Goal: Book appointment/travel/reservation

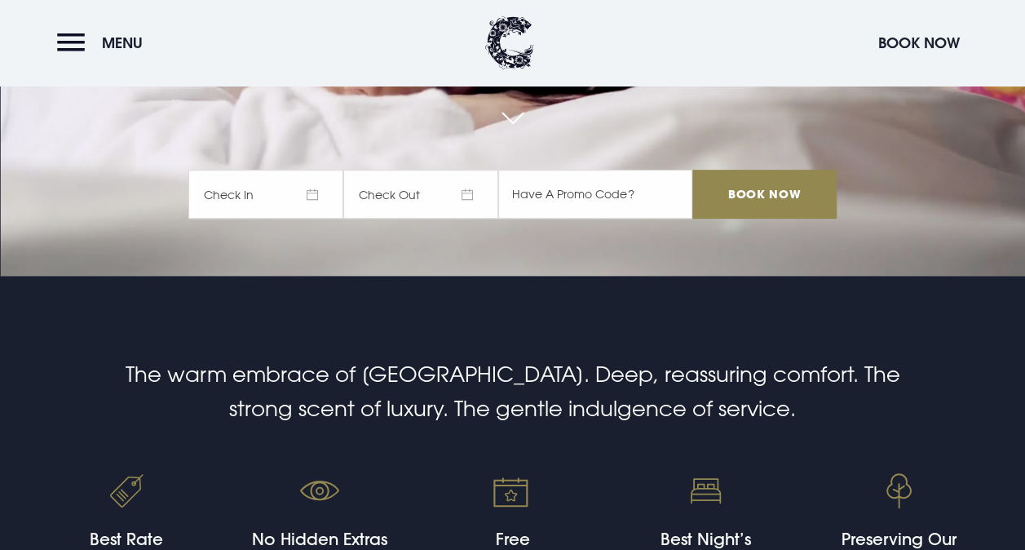
scroll to position [131, 0]
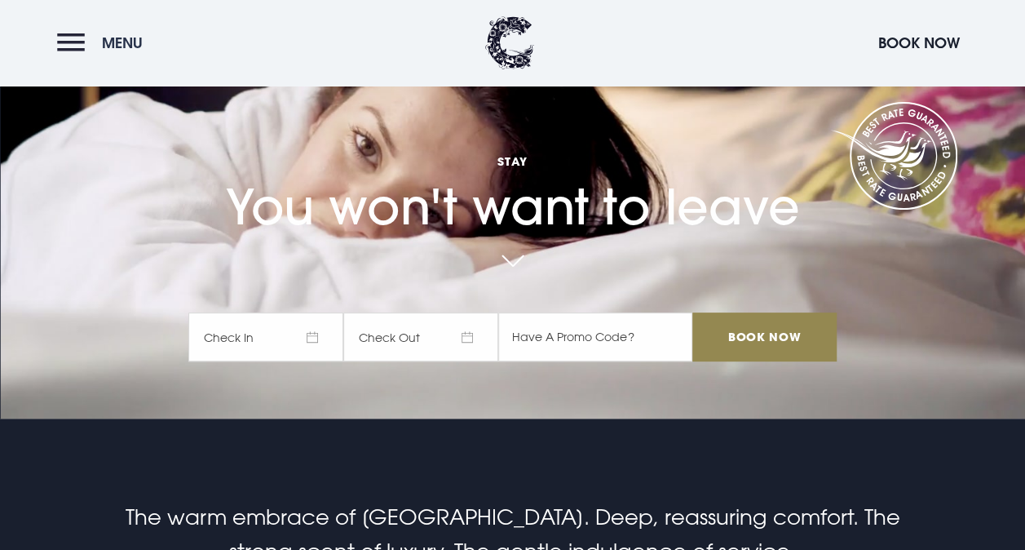
click at [65, 42] on button "Menu" at bounding box center [104, 42] width 94 height 35
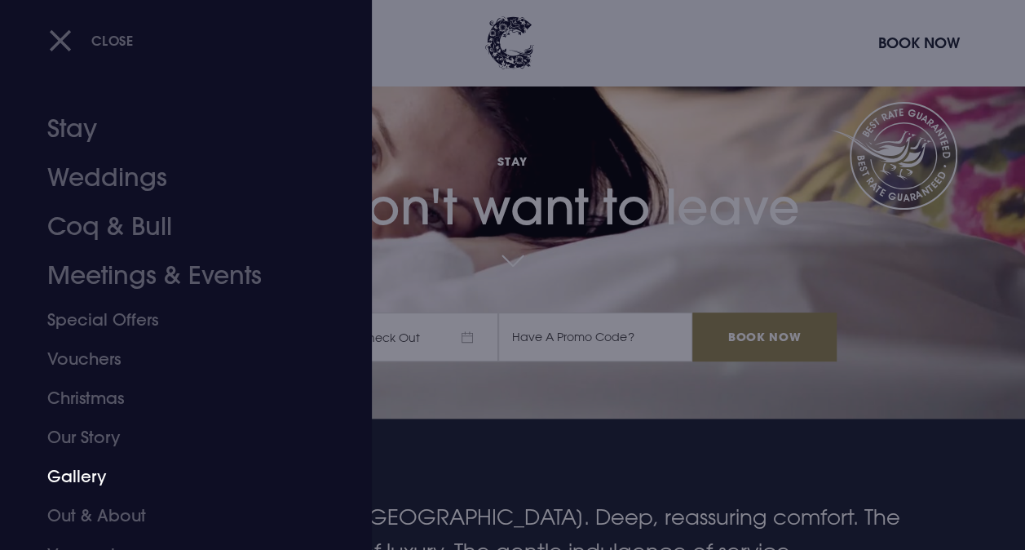
click at [97, 478] on link "Gallery" at bounding box center [174, 476] width 255 height 39
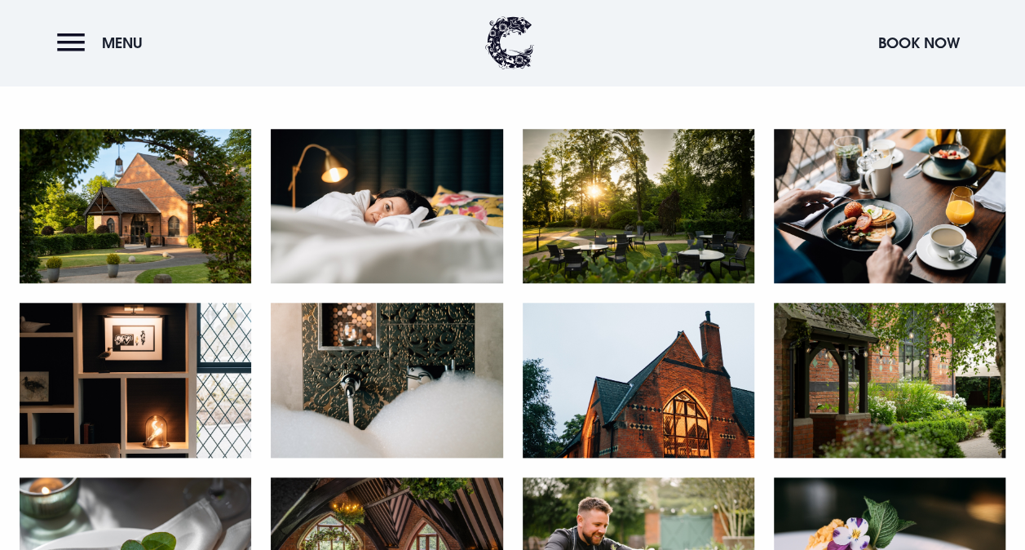
scroll to position [674, 0]
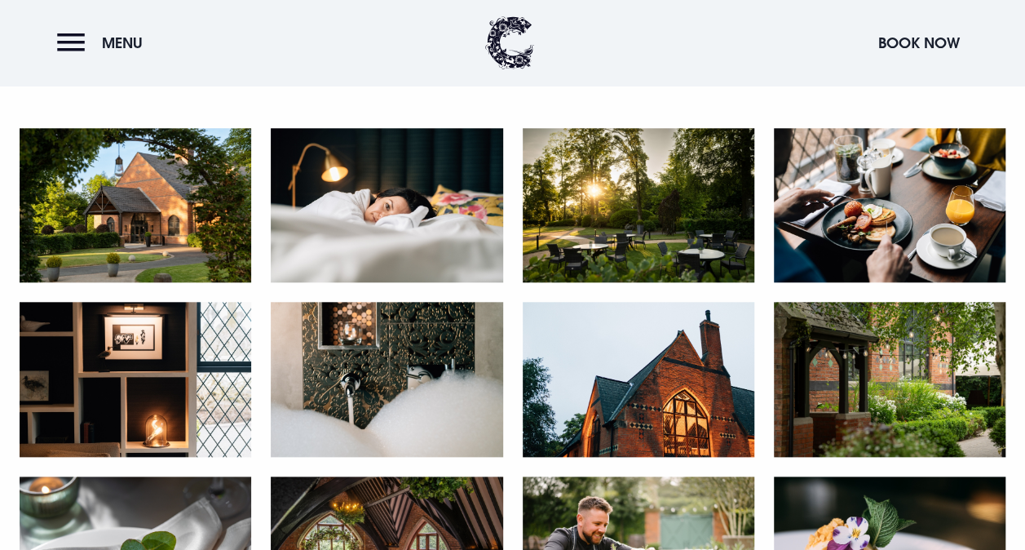
click at [115, 227] on img at bounding box center [136, 205] width 232 height 154
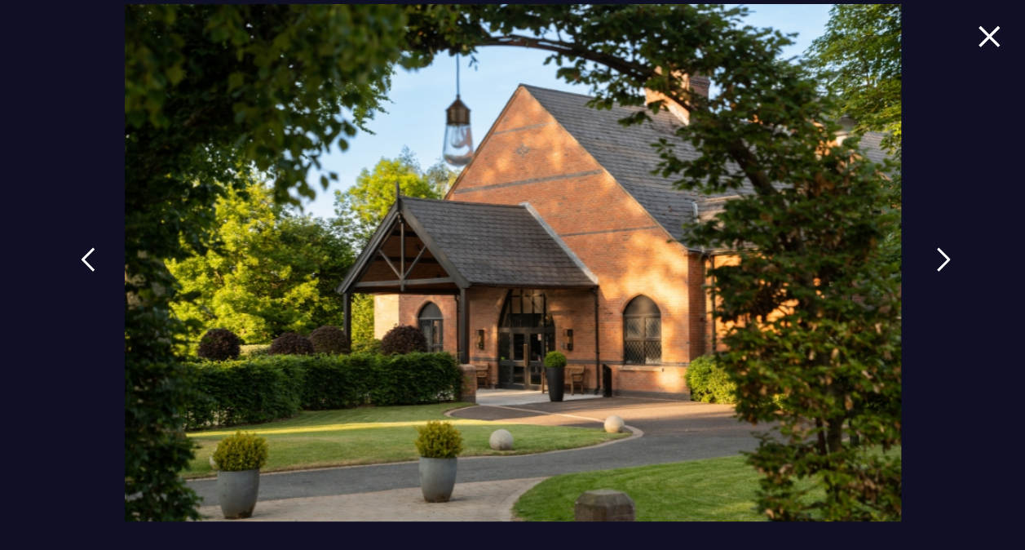
click at [938, 241] on link at bounding box center [943, 271] width 41 height 75
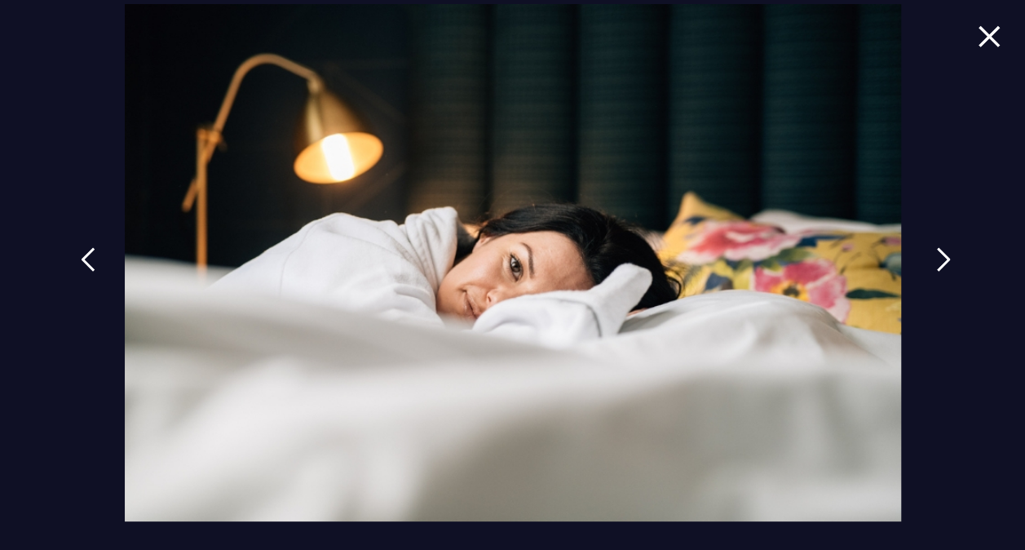
click at [938, 241] on link at bounding box center [943, 271] width 41 height 75
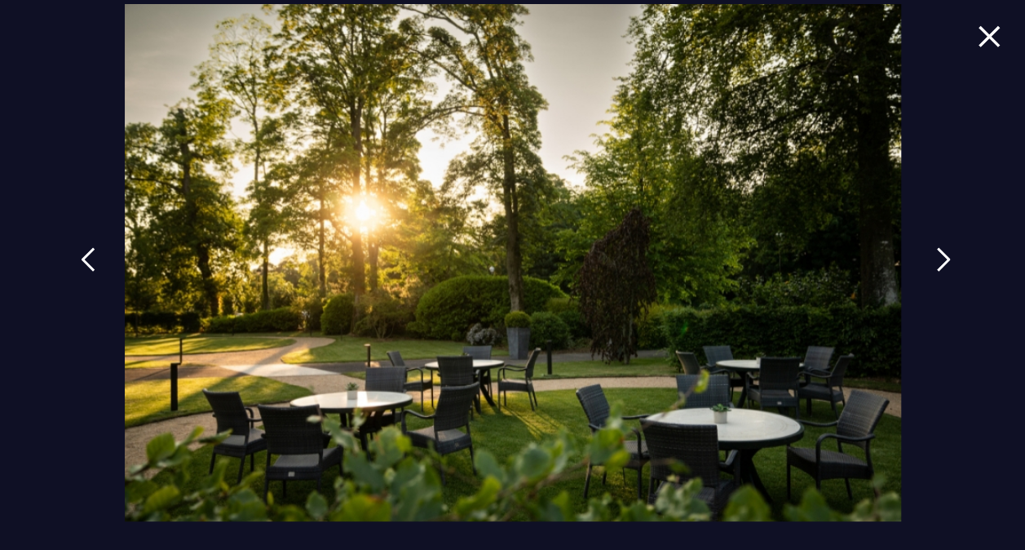
click at [938, 241] on link at bounding box center [943, 271] width 41 height 75
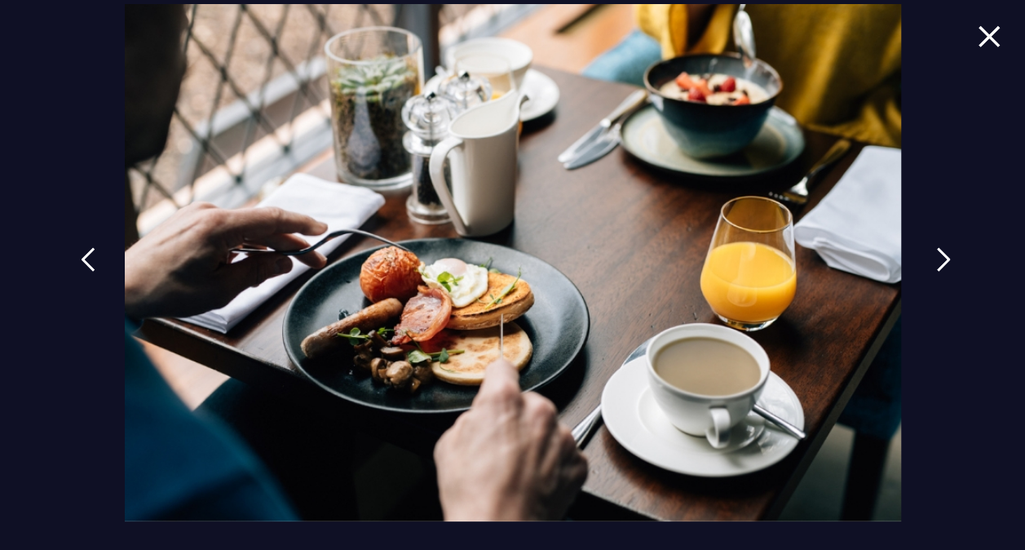
click at [938, 241] on link at bounding box center [943, 271] width 41 height 75
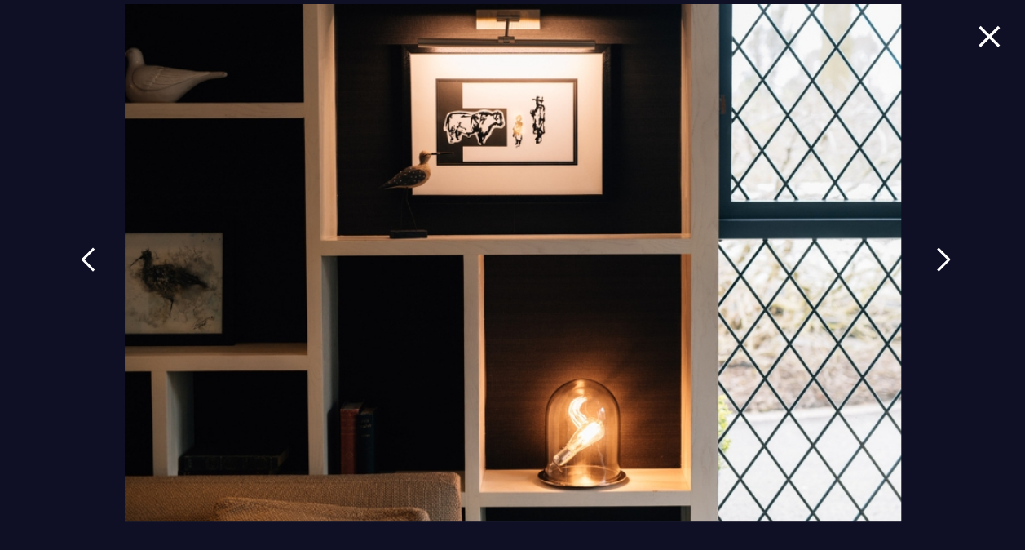
click at [938, 241] on link at bounding box center [943, 271] width 41 height 75
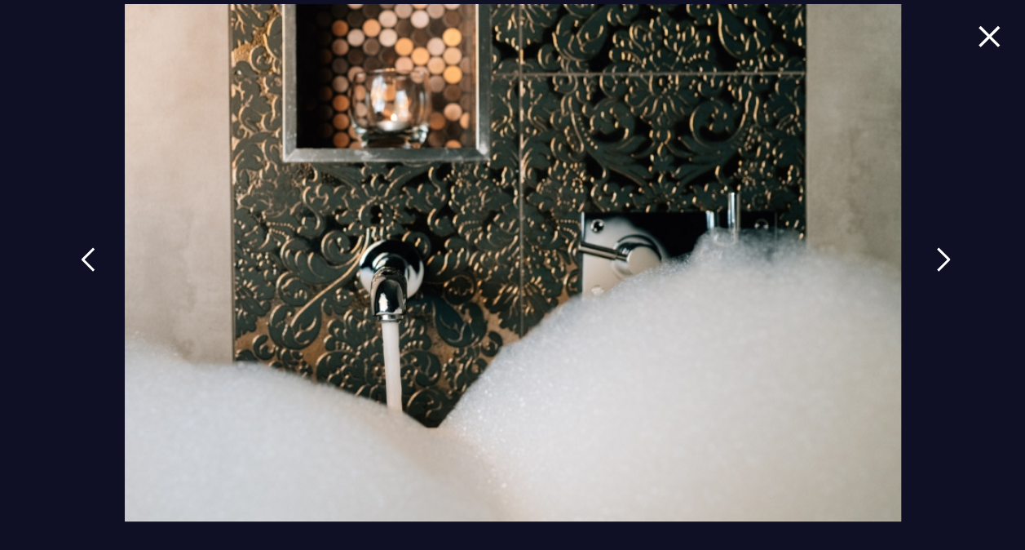
click at [938, 241] on link at bounding box center [943, 271] width 41 height 75
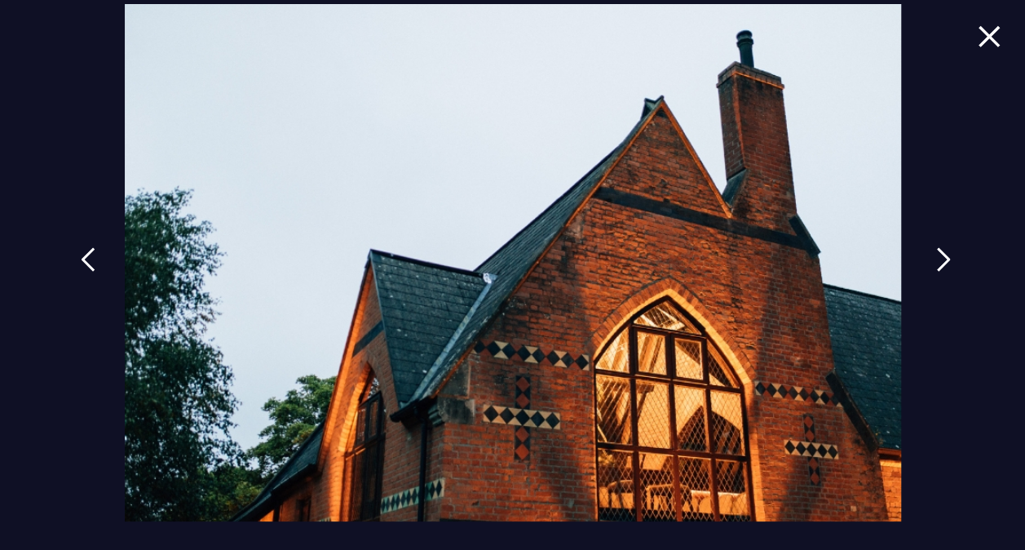
click at [938, 241] on link at bounding box center [943, 271] width 41 height 75
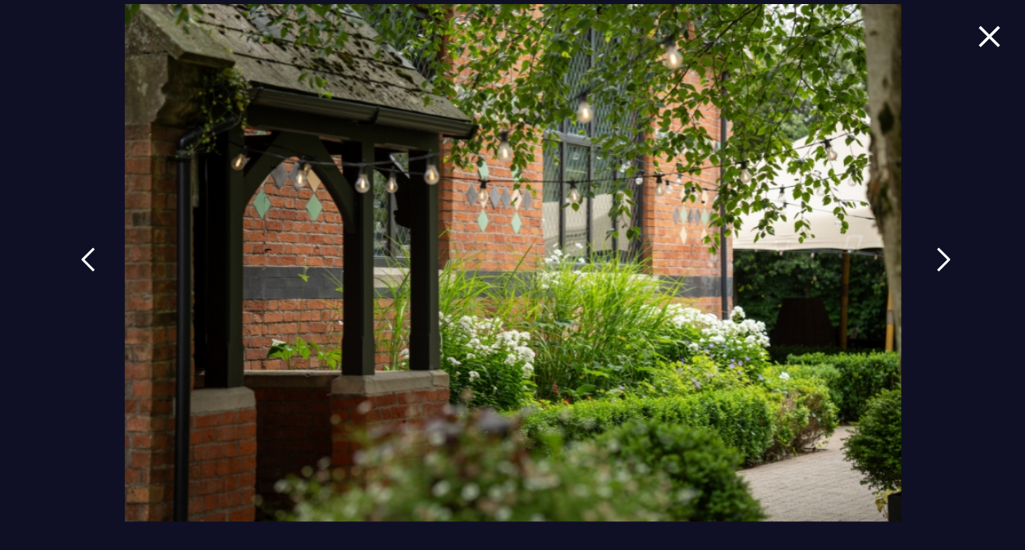
click at [938, 241] on link at bounding box center [943, 271] width 41 height 75
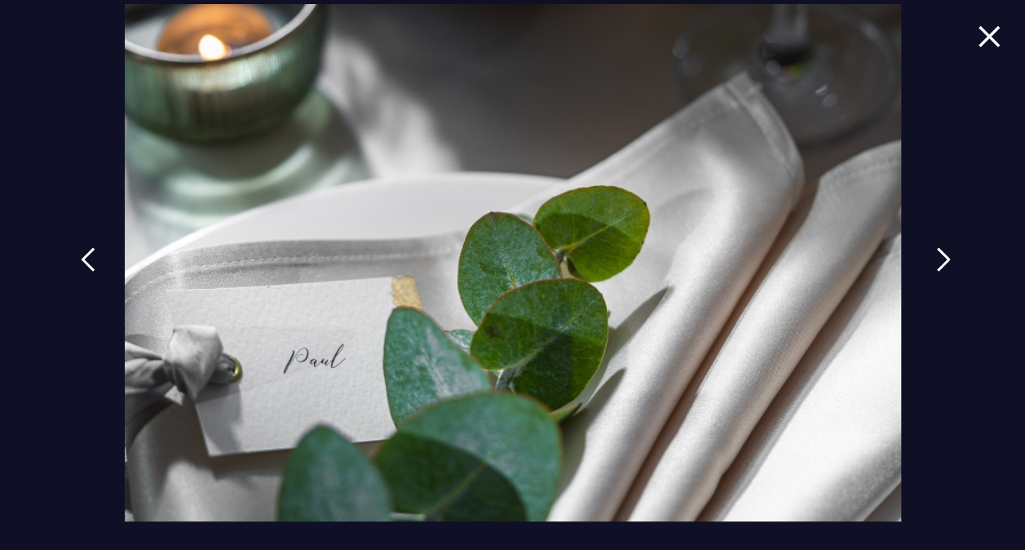
click at [938, 241] on link at bounding box center [943, 271] width 41 height 75
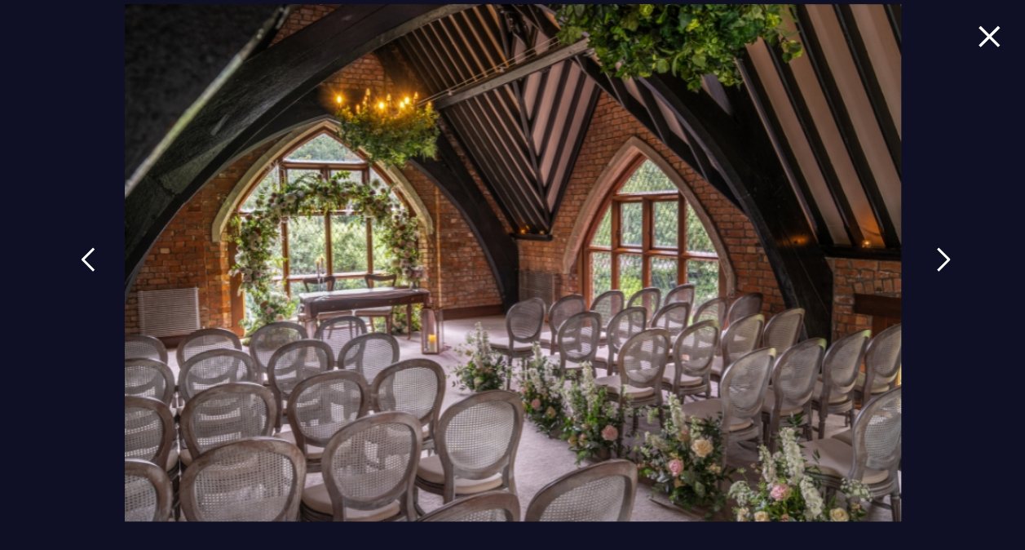
click at [938, 241] on link at bounding box center [943, 271] width 41 height 75
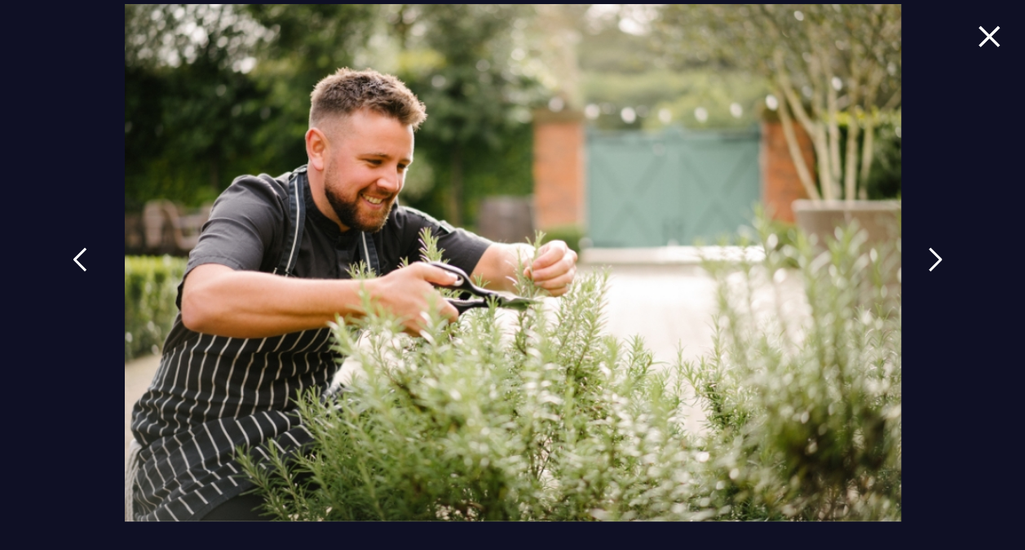
click at [75, 253] on img at bounding box center [80, 259] width 15 height 24
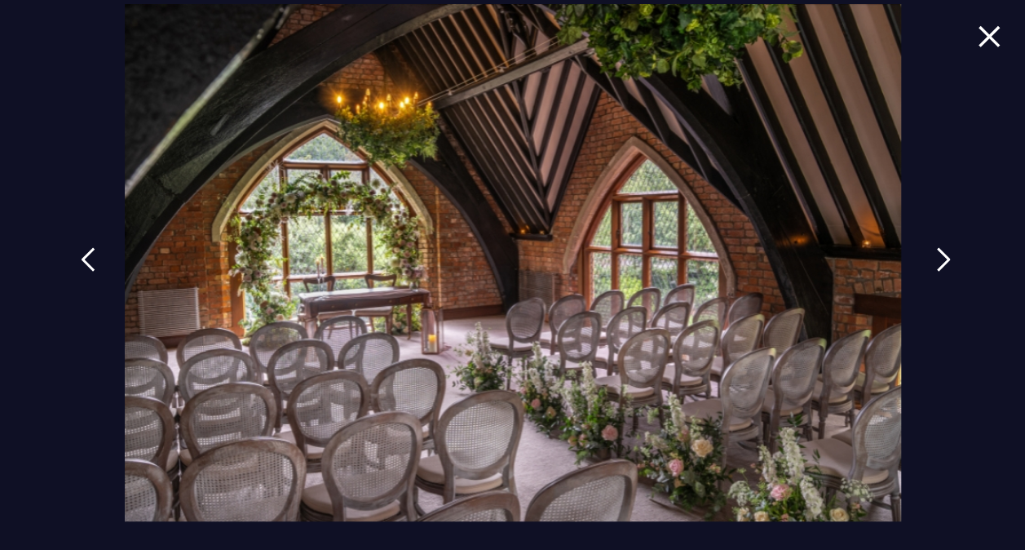
click at [938, 264] on img at bounding box center [943, 259] width 15 height 24
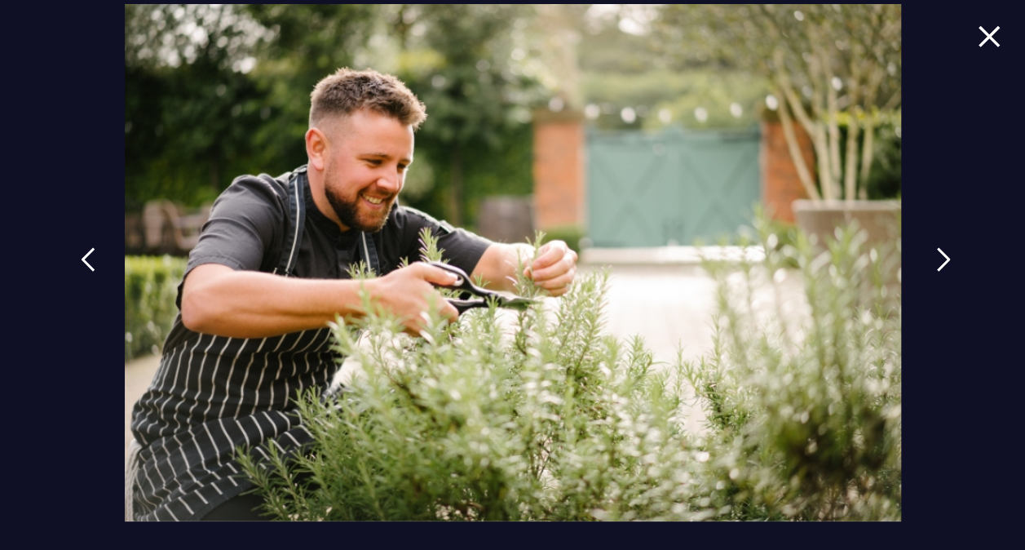
click at [938, 264] on img at bounding box center [943, 259] width 15 height 24
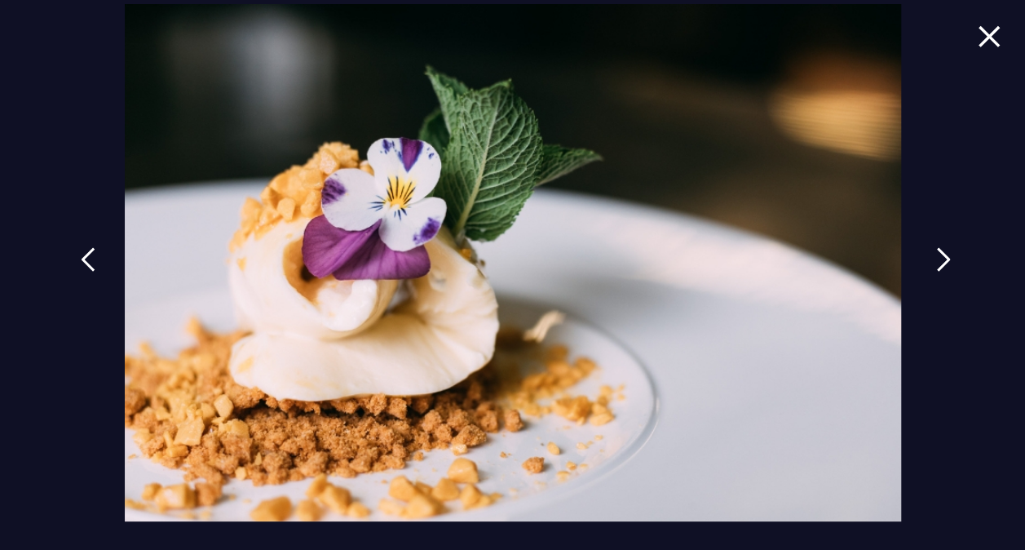
click at [938, 264] on img at bounding box center [943, 259] width 15 height 24
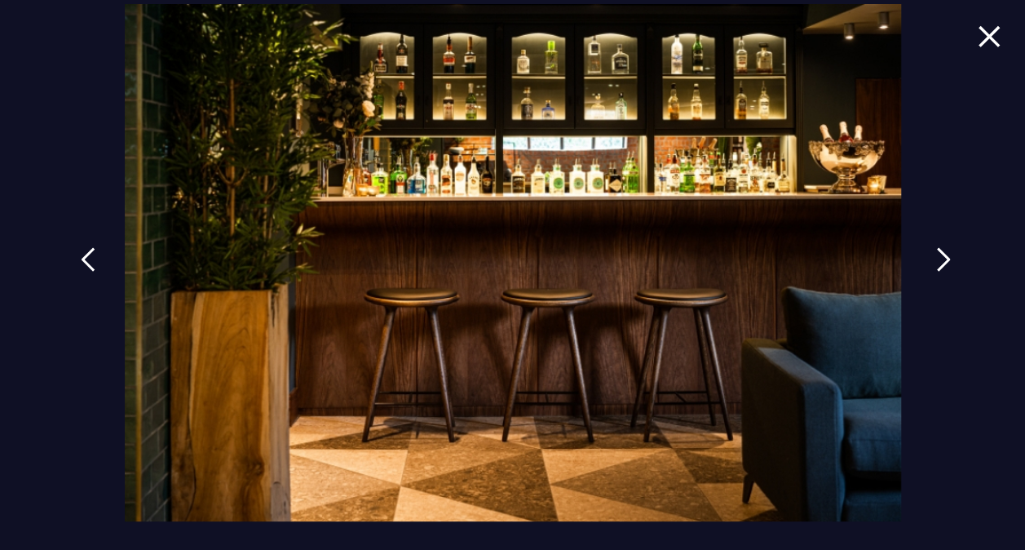
click at [938, 264] on img at bounding box center [943, 259] width 15 height 24
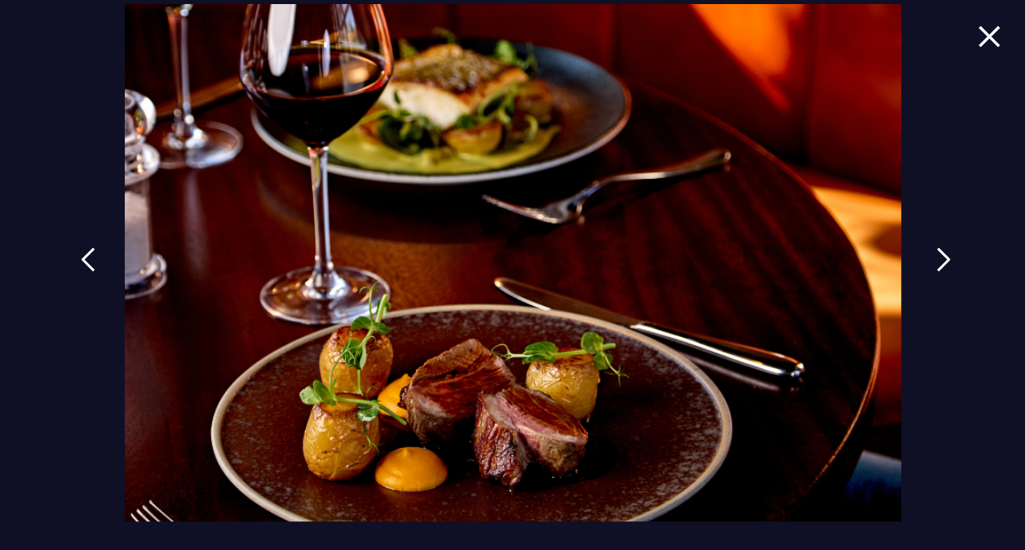
click at [938, 264] on img at bounding box center [943, 259] width 15 height 24
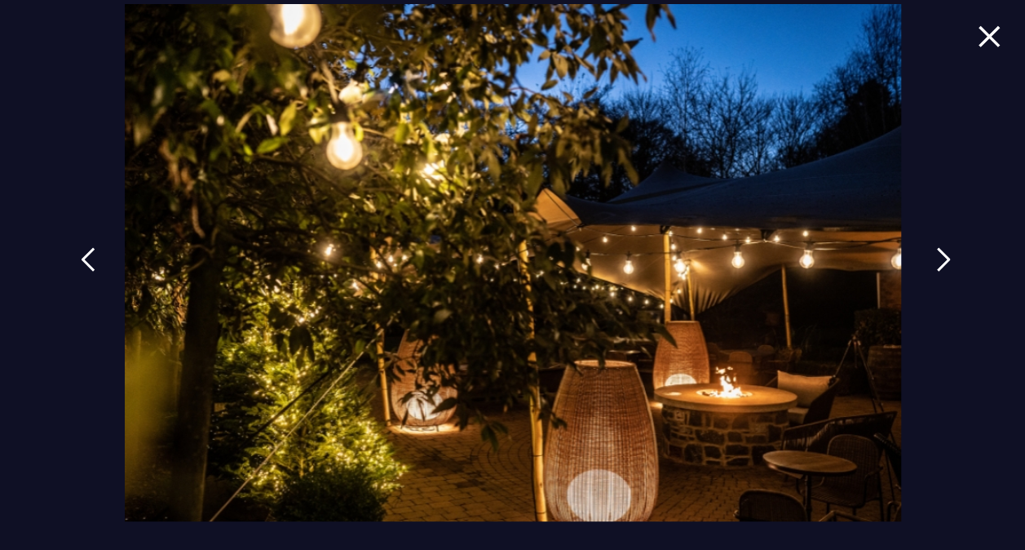
click at [938, 264] on img at bounding box center [943, 259] width 15 height 24
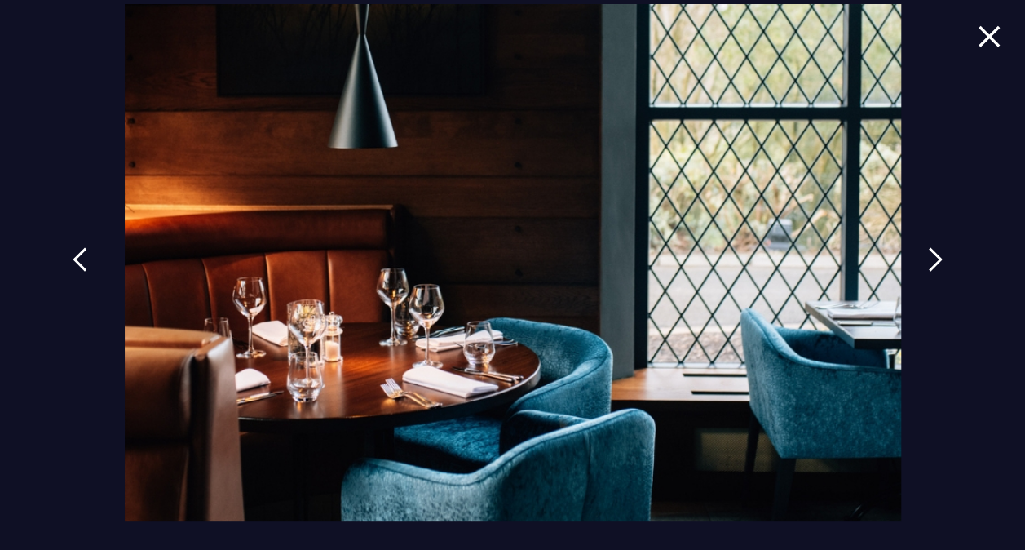
click at [86, 255] on link at bounding box center [80, 271] width 41 height 75
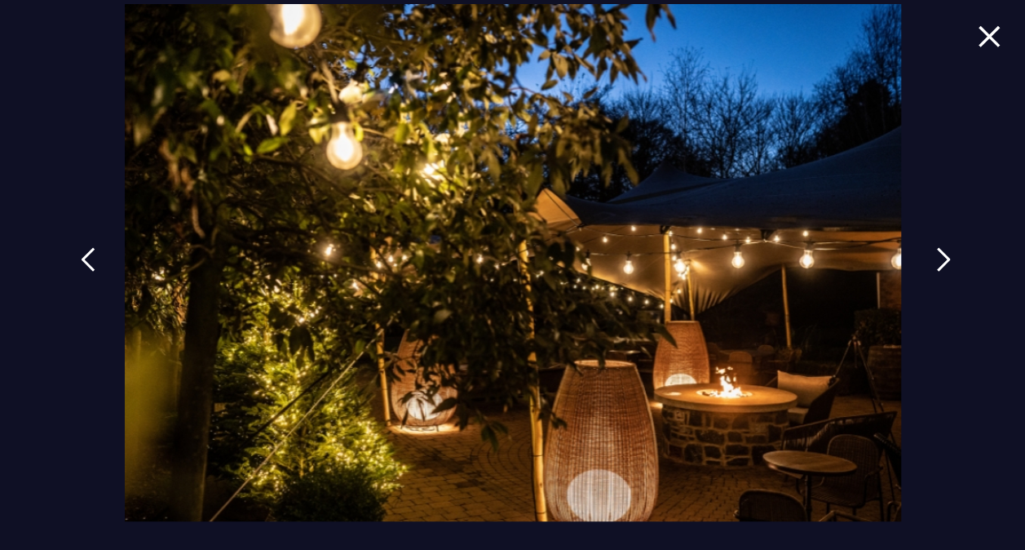
click at [938, 259] on img at bounding box center [943, 259] width 15 height 24
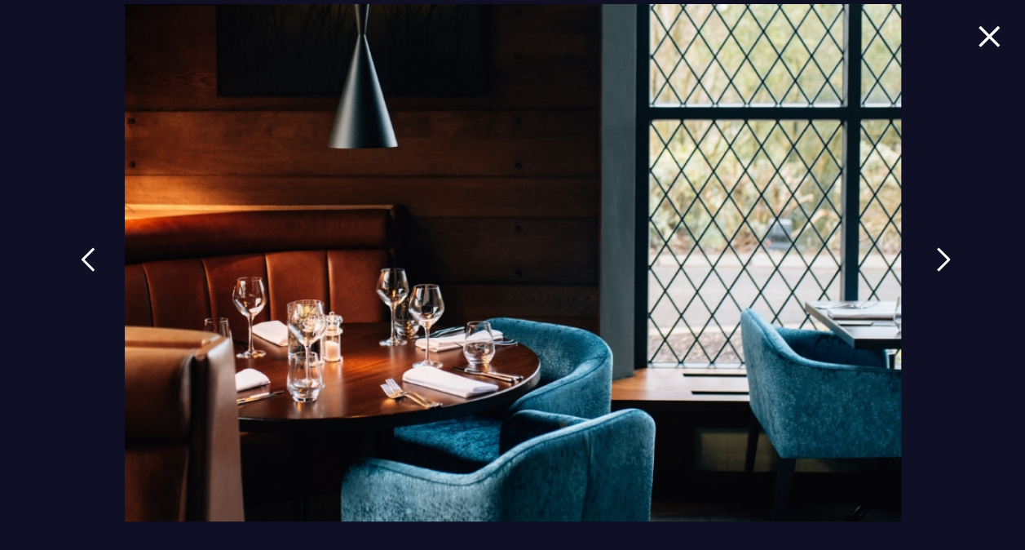
click at [938, 259] on img at bounding box center [943, 259] width 15 height 24
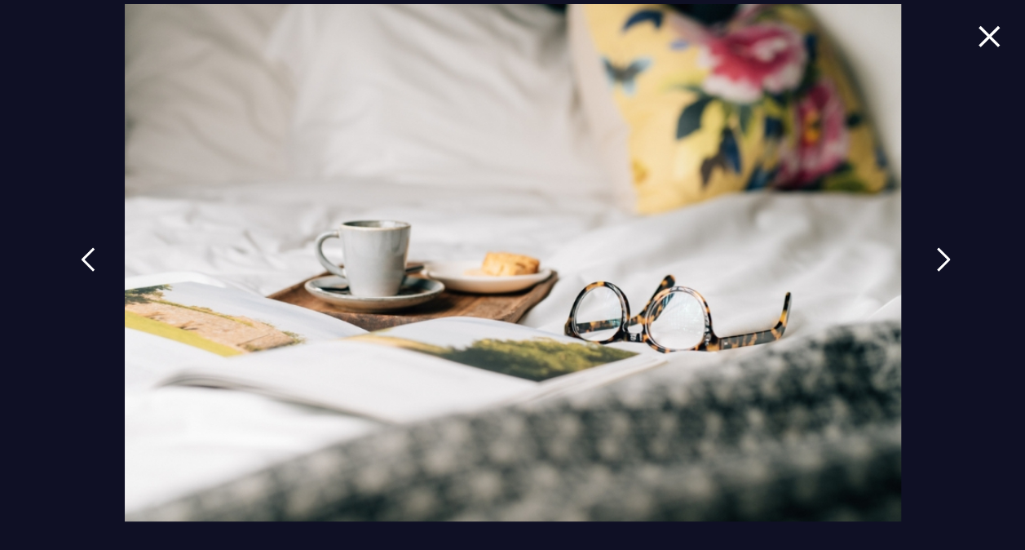
click at [938, 259] on img at bounding box center [943, 259] width 15 height 24
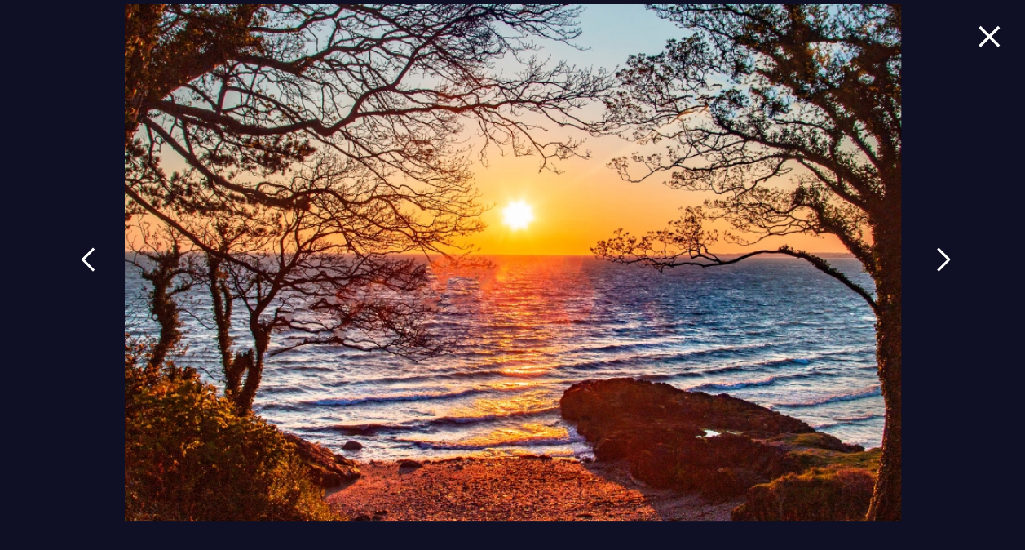
click at [938, 259] on img at bounding box center [943, 259] width 15 height 24
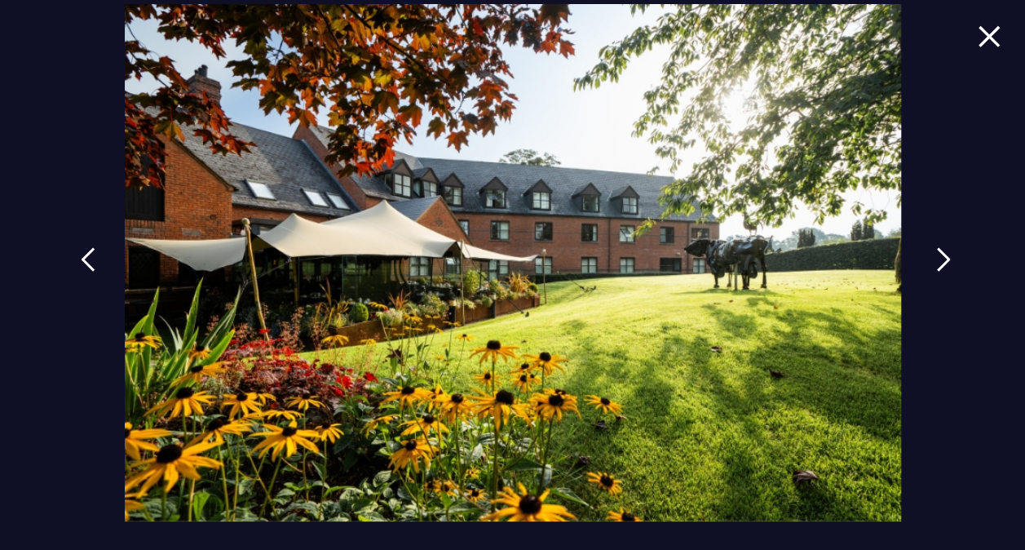
click at [938, 259] on img at bounding box center [943, 259] width 15 height 24
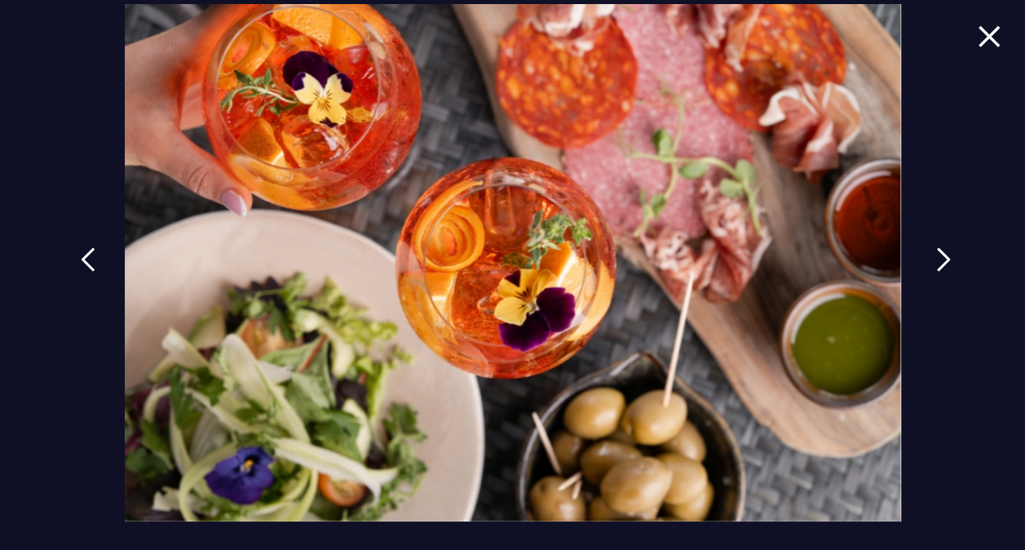
click at [938, 259] on img at bounding box center [943, 259] width 15 height 24
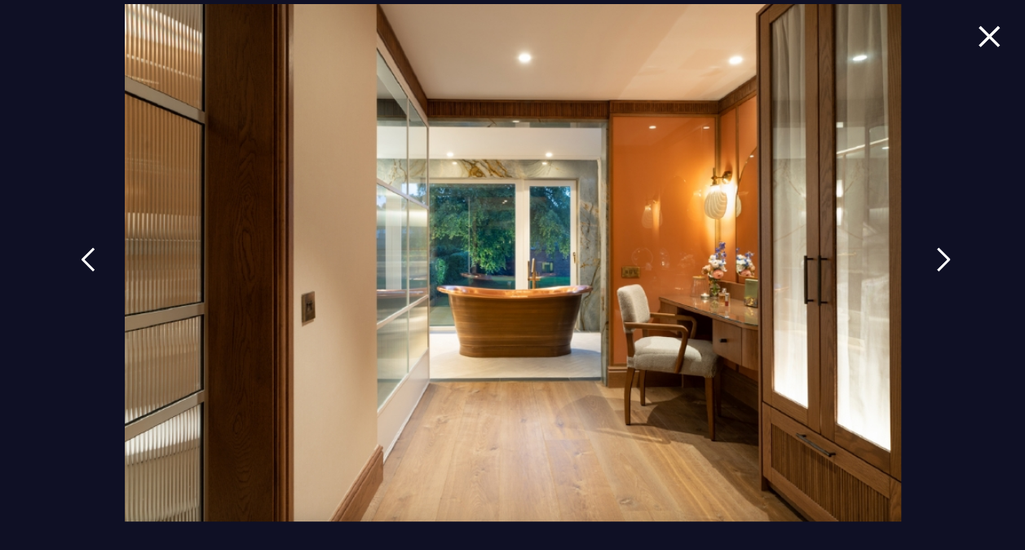
click at [938, 259] on img at bounding box center [943, 259] width 15 height 24
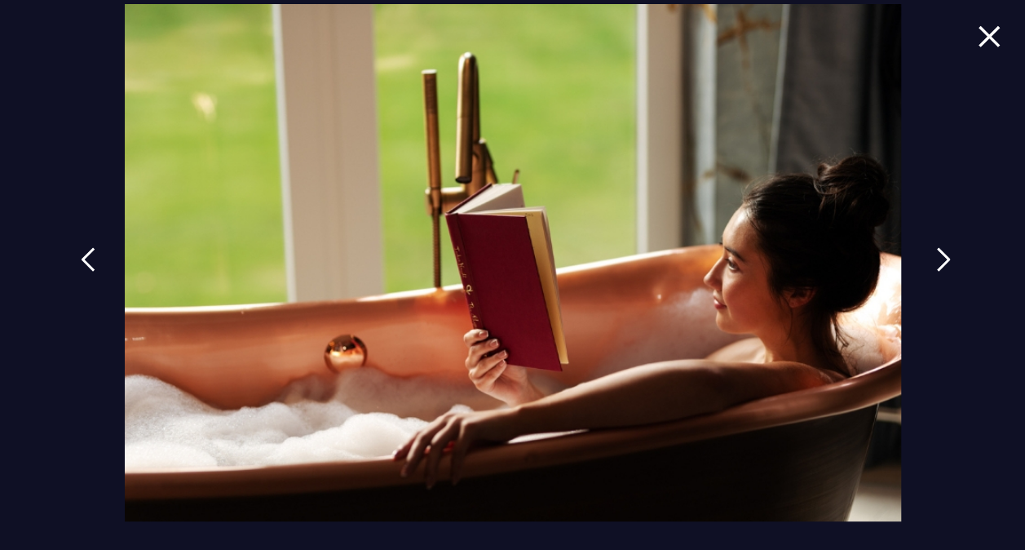
click at [938, 259] on img at bounding box center [943, 259] width 15 height 24
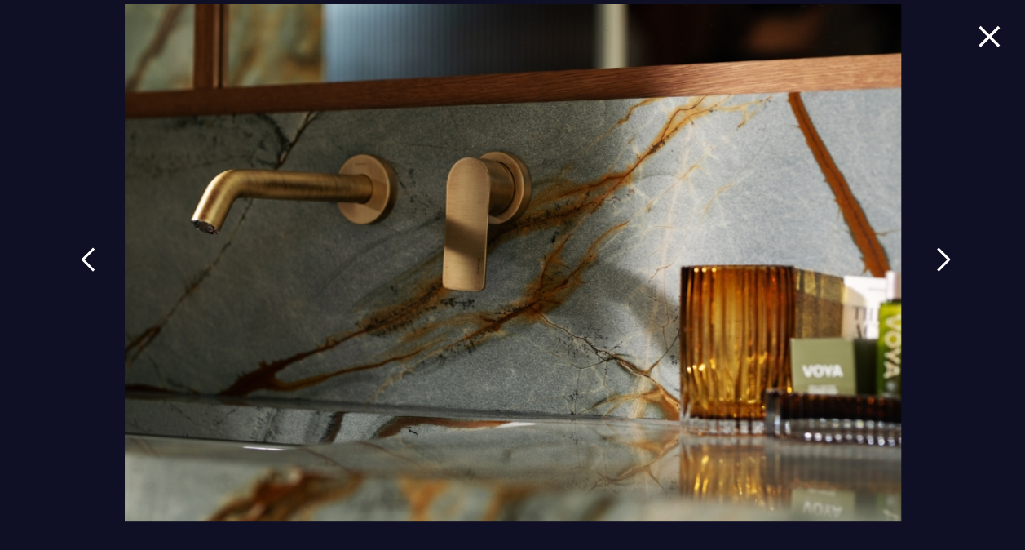
click at [937, 258] on img at bounding box center [943, 259] width 15 height 24
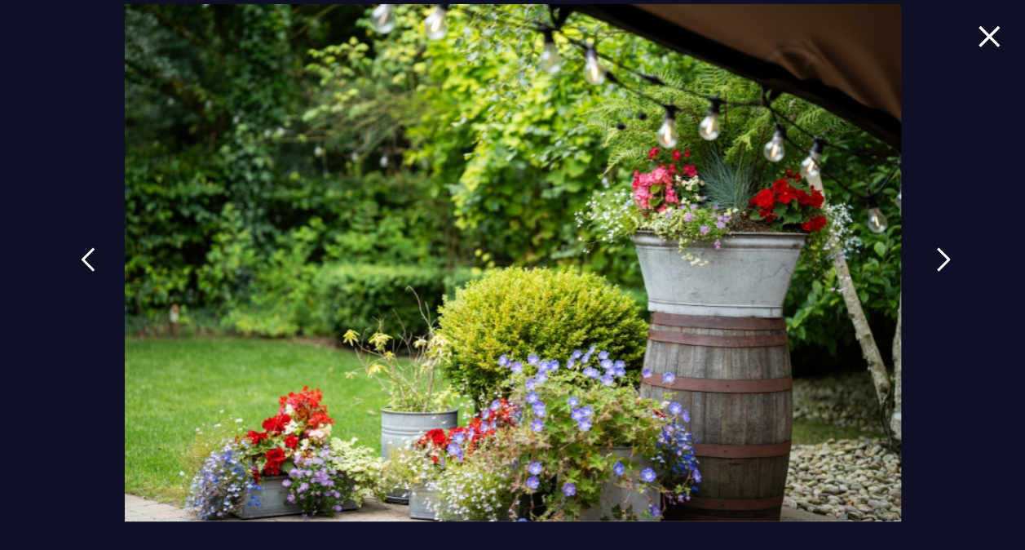
click at [937, 258] on img at bounding box center [943, 259] width 15 height 24
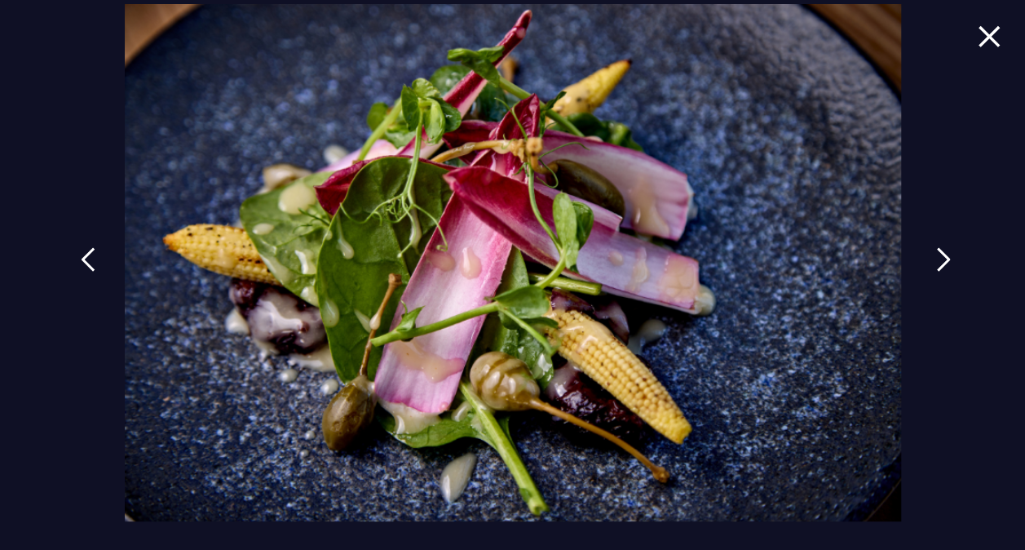
click at [937, 258] on img at bounding box center [943, 259] width 15 height 24
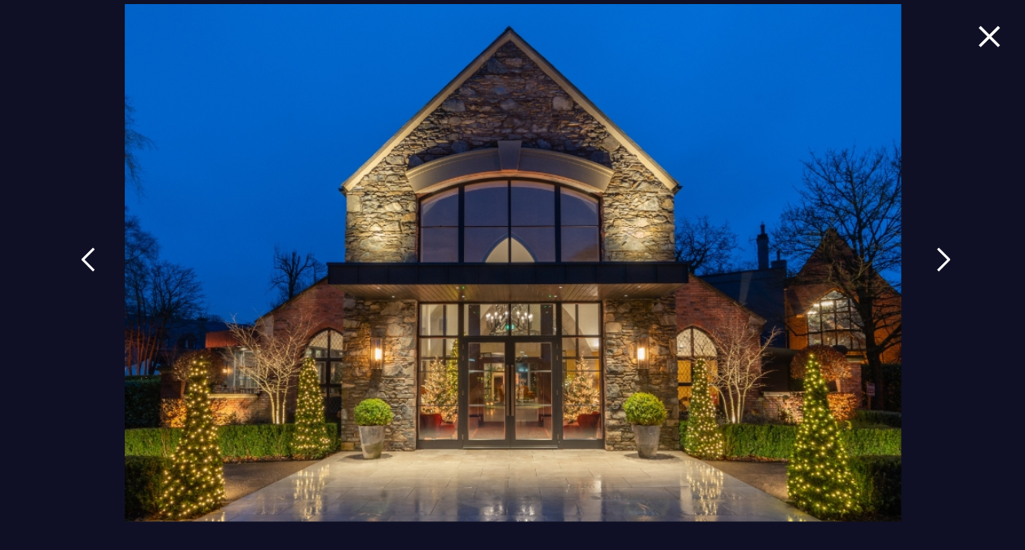
click at [937, 258] on img at bounding box center [943, 259] width 15 height 24
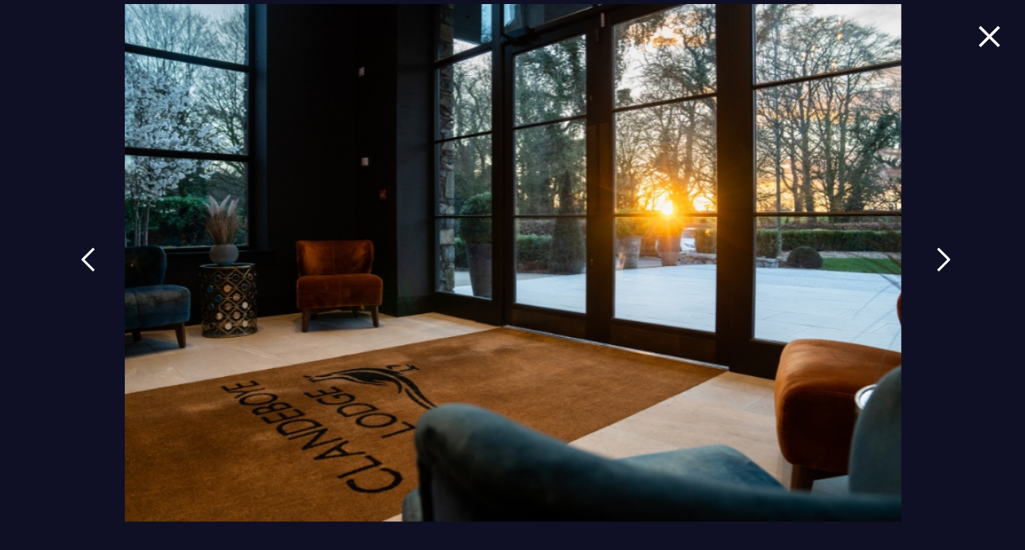
click at [937, 258] on img at bounding box center [943, 259] width 15 height 24
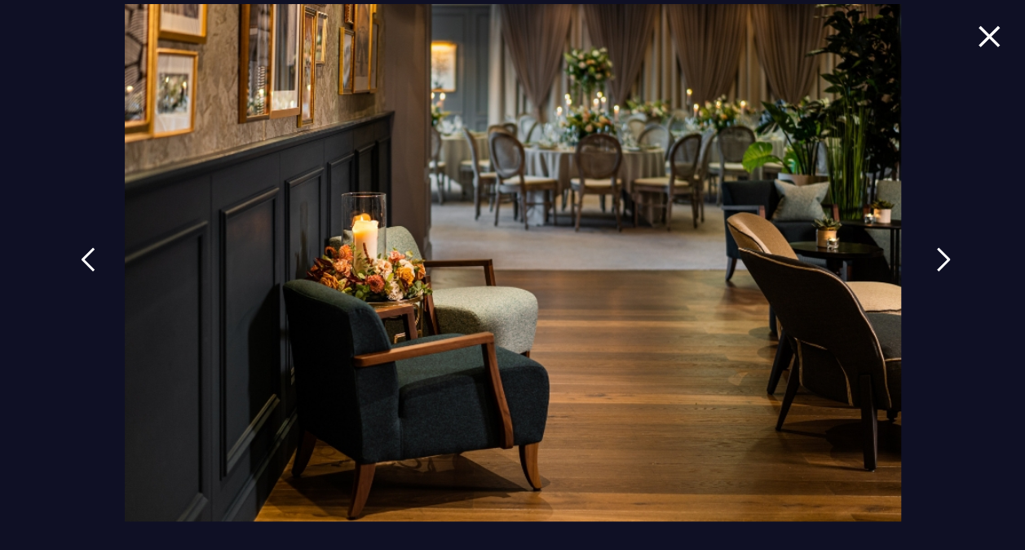
click at [937, 258] on img at bounding box center [943, 259] width 15 height 24
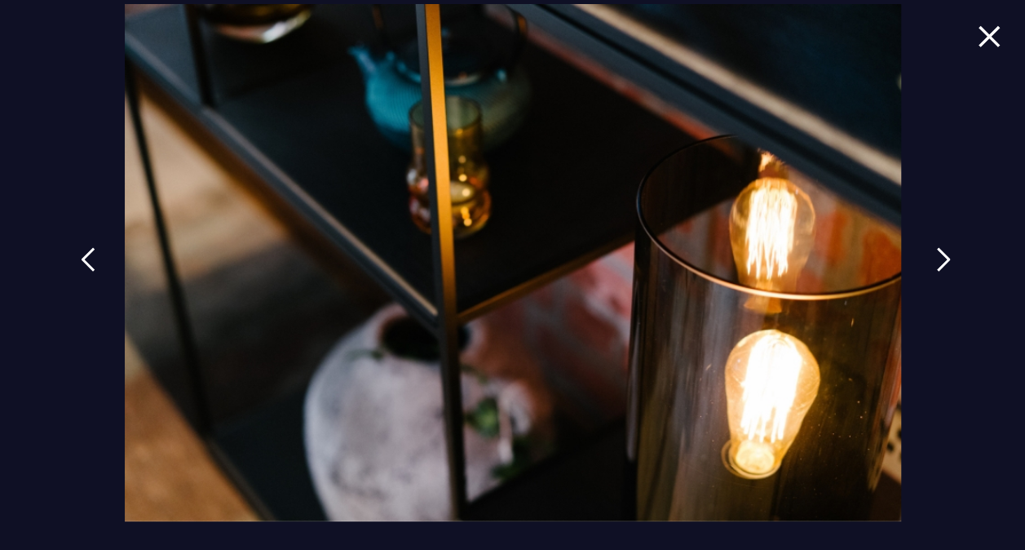
click at [937, 258] on img at bounding box center [943, 259] width 15 height 24
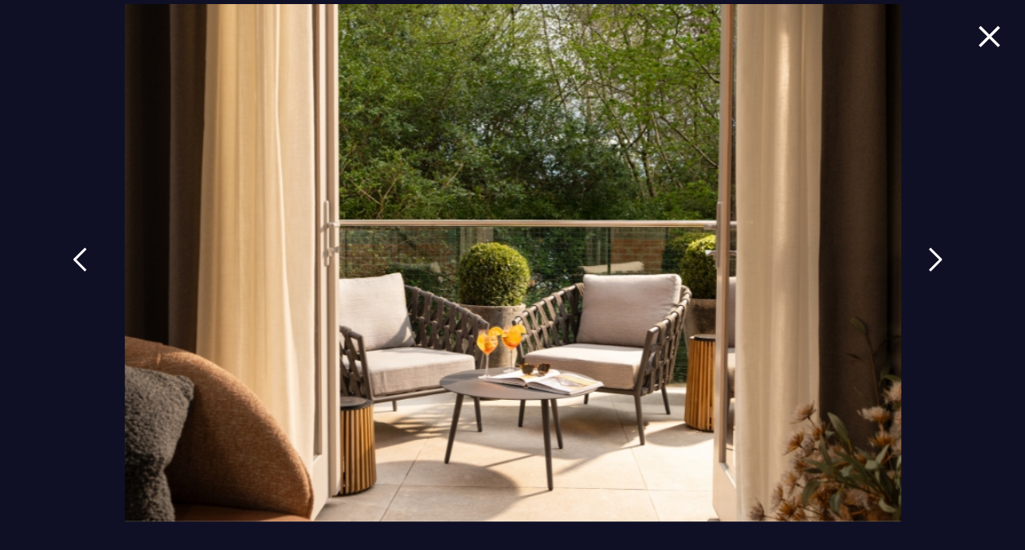
click at [87, 265] on link at bounding box center [80, 271] width 41 height 75
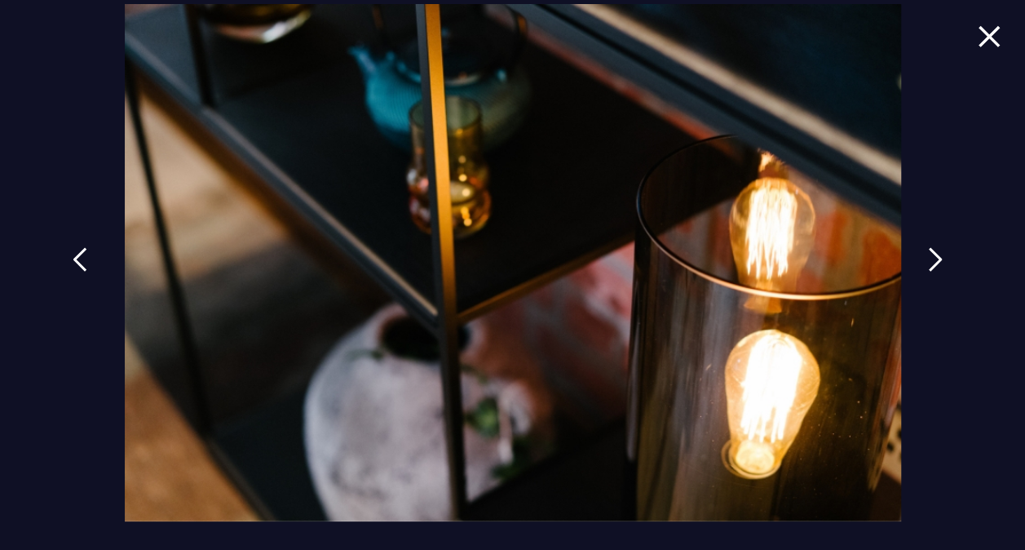
click at [87, 265] on link at bounding box center [80, 271] width 41 height 75
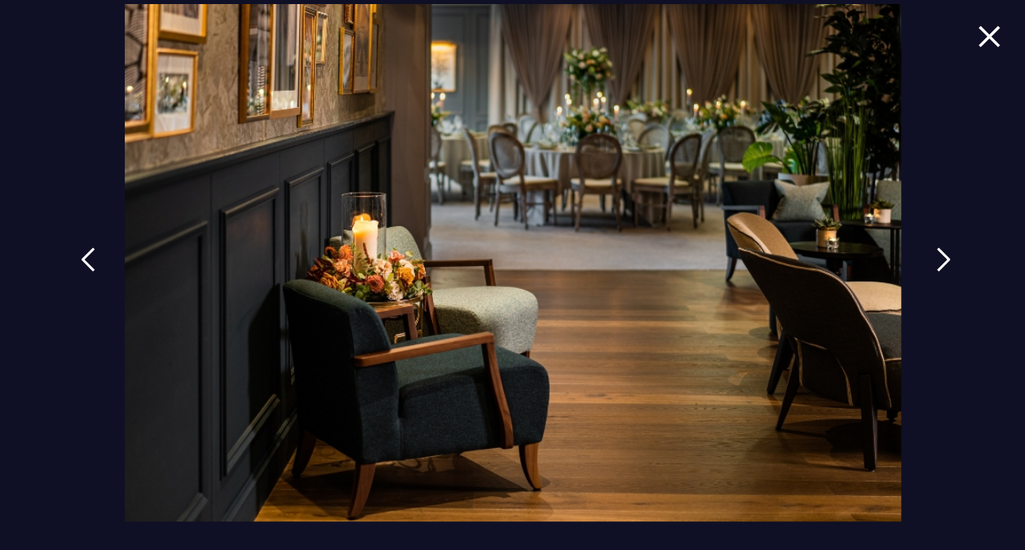
click at [933, 251] on link at bounding box center [943, 271] width 41 height 75
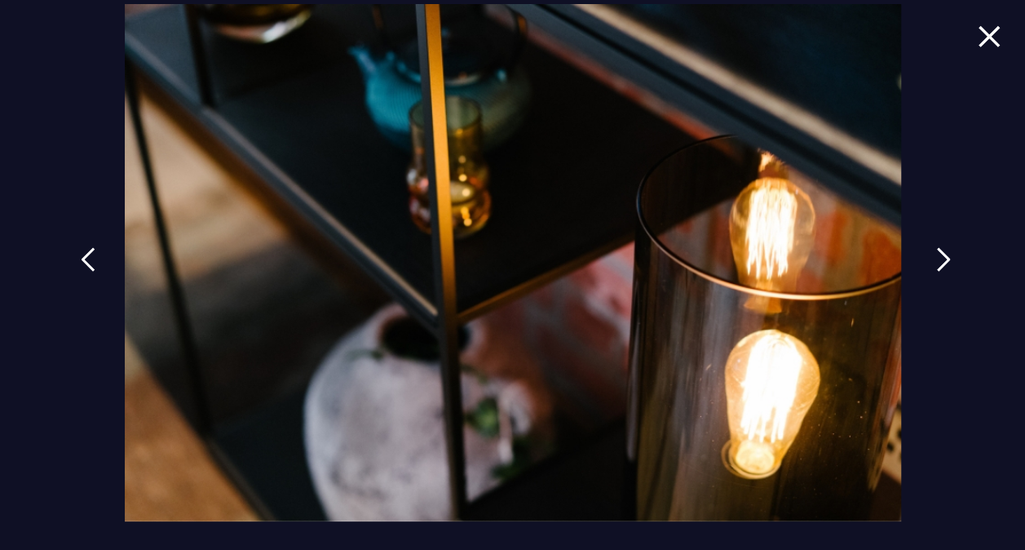
click at [933, 251] on link at bounding box center [943, 271] width 41 height 75
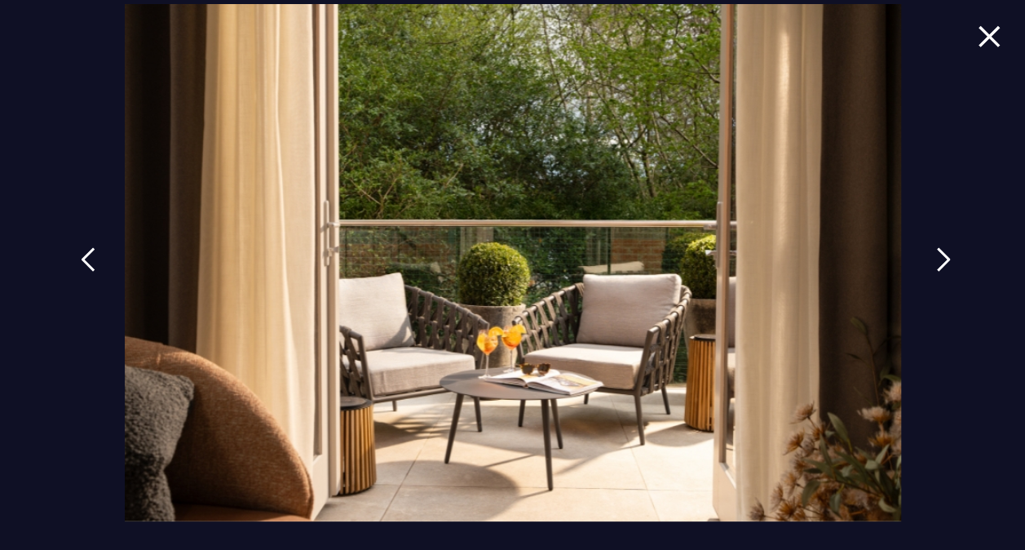
click at [933, 251] on link at bounding box center [943, 271] width 41 height 75
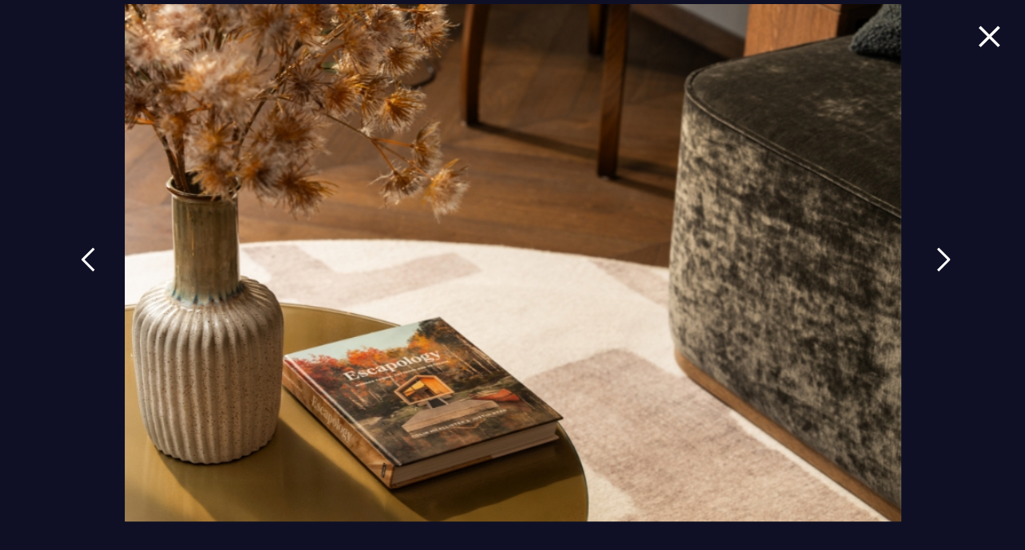
click at [933, 251] on link at bounding box center [943, 271] width 41 height 75
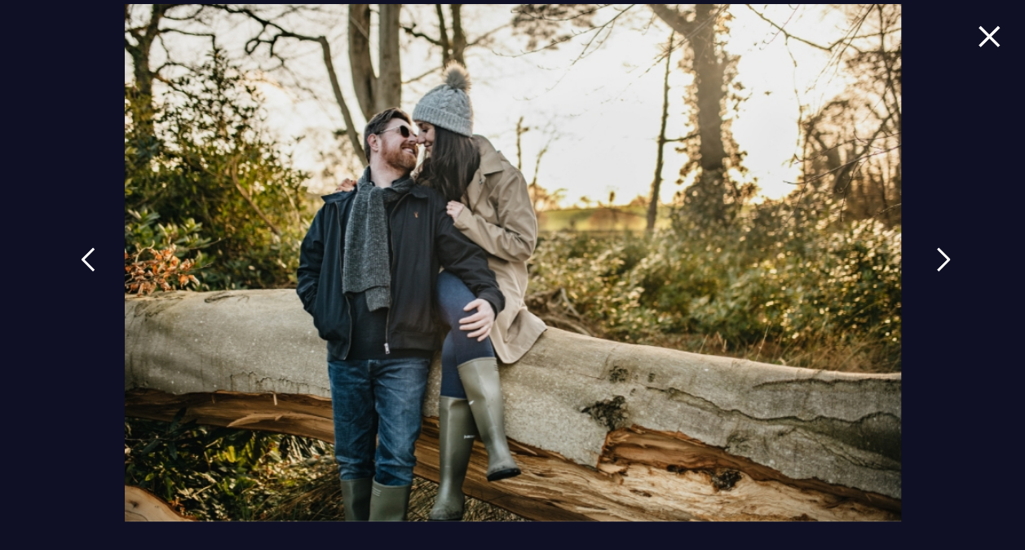
click at [933, 251] on link at bounding box center [943, 271] width 41 height 75
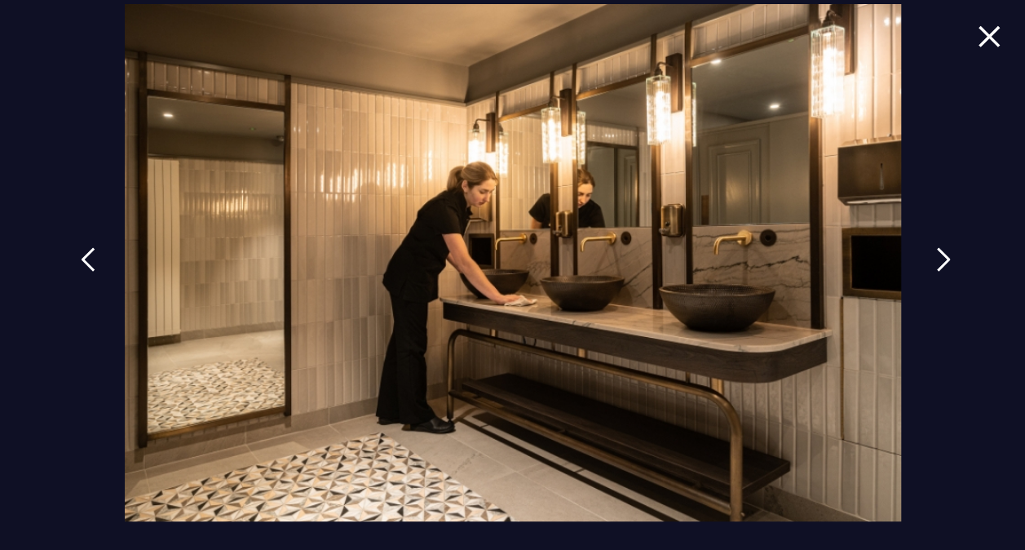
click at [933, 251] on link at bounding box center [943, 271] width 41 height 75
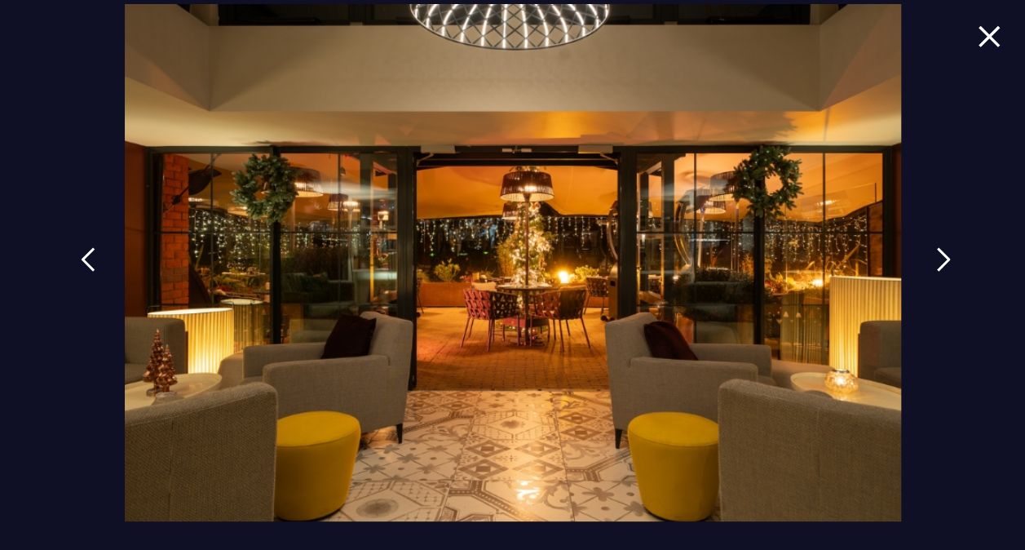
click at [933, 251] on link at bounding box center [943, 271] width 41 height 75
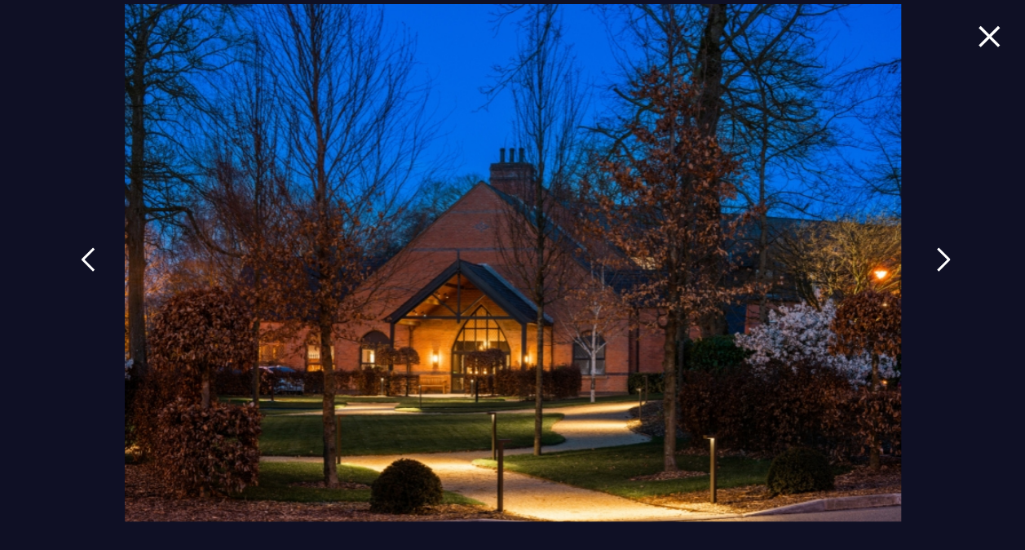
click at [933, 251] on link at bounding box center [943, 271] width 41 height 75
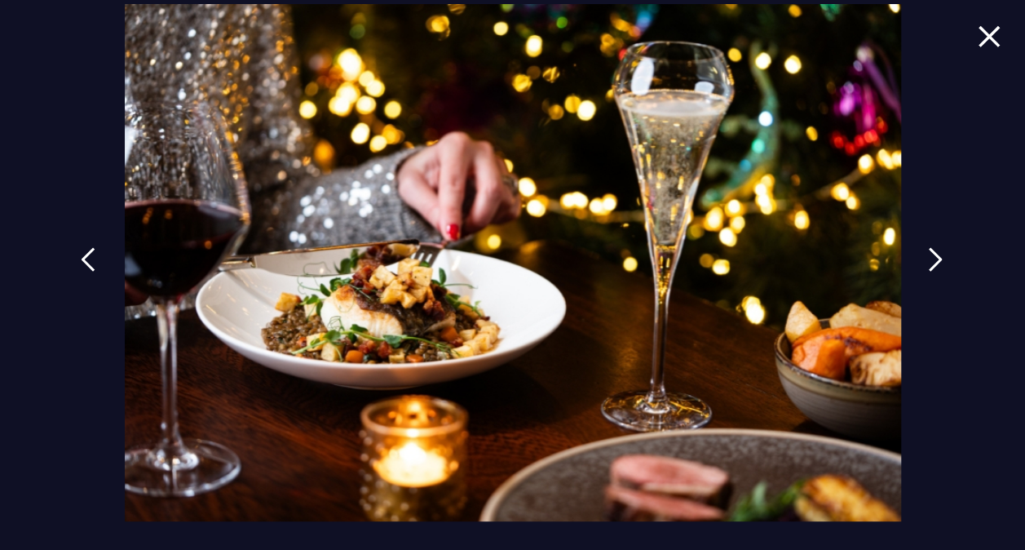
click at [992, 43] on img at bounding box center [989, 36] width 23 height 22
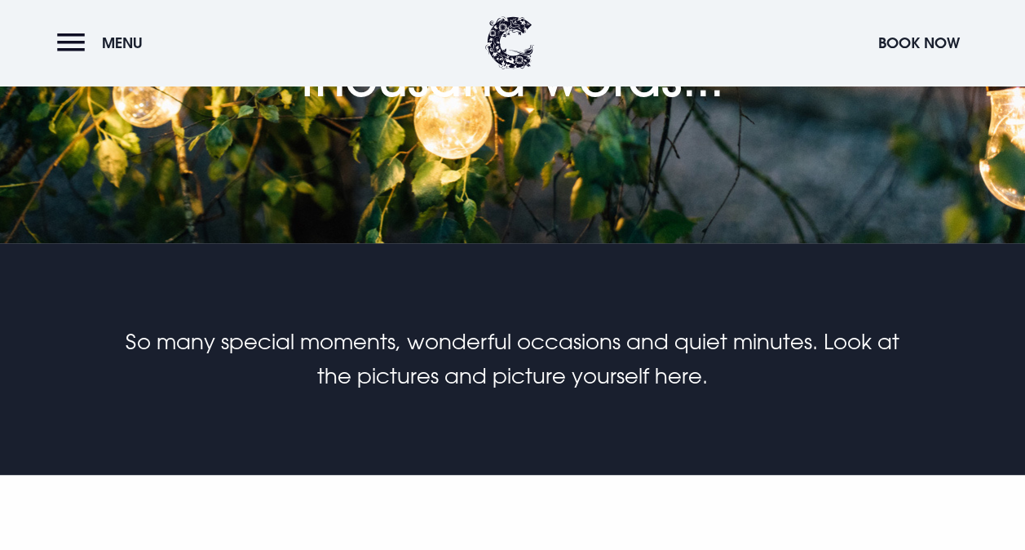
scroll to position [0, 0]
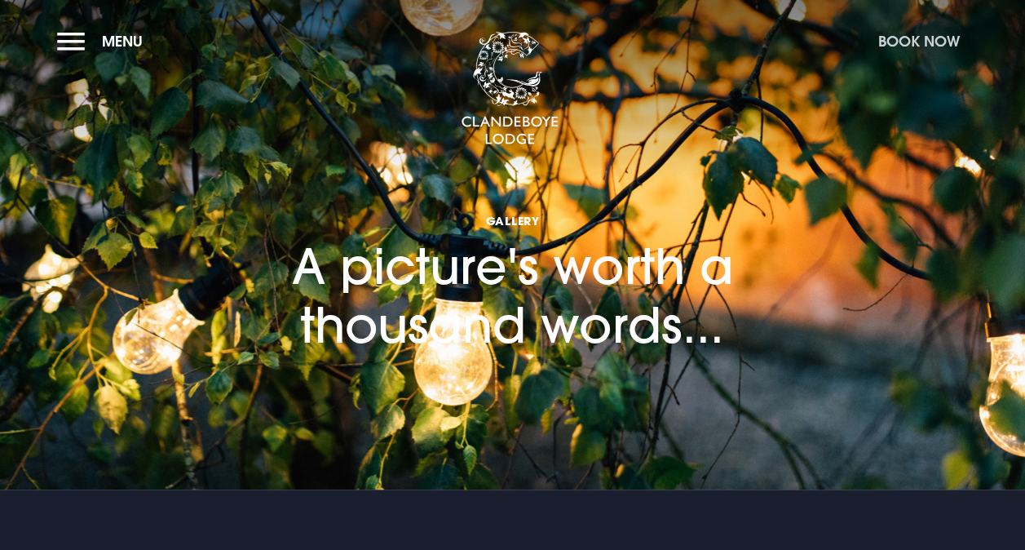
click at [908, 52] on button "Book Now" at bounding box center [919, 41] width 98 height 35
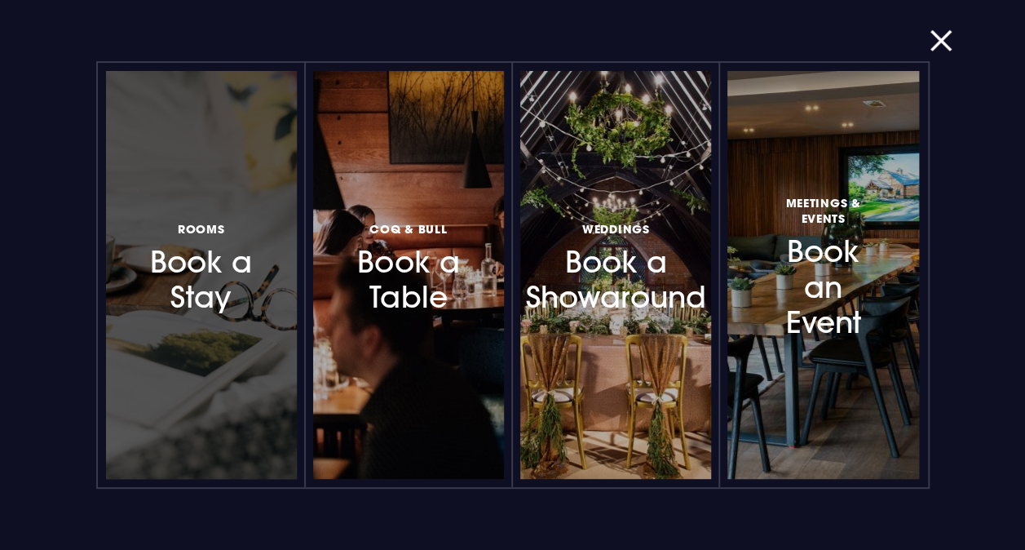
click at [264, 348] on div at bounding box center [201, 275] width 191 height 408
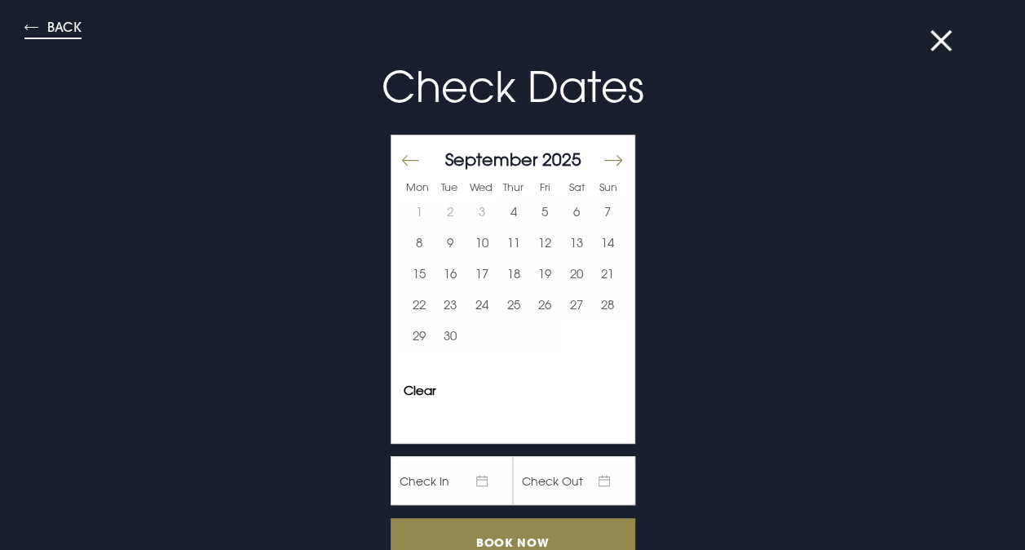
click at [37, 28] on button "Back" at bounding box center [52, 29] width 57 height 19
